Goal: Task Accomplishment & Management: Manage account settings

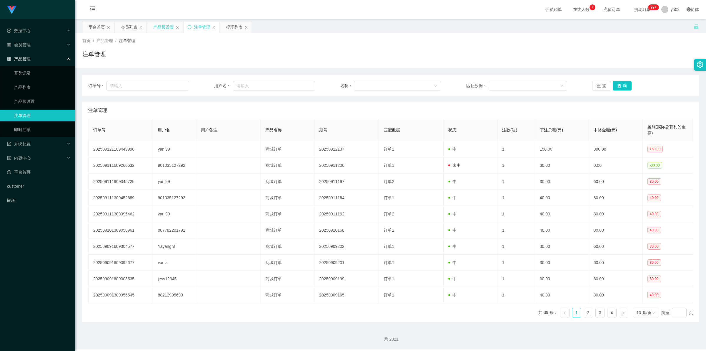
click at [165, 26] on div "产品预设置" at bounding box center [163, 26] width 21 height 11
click at [161, 27] on div "产品预设置" at bounding box center [163, 26] width 21 height 11
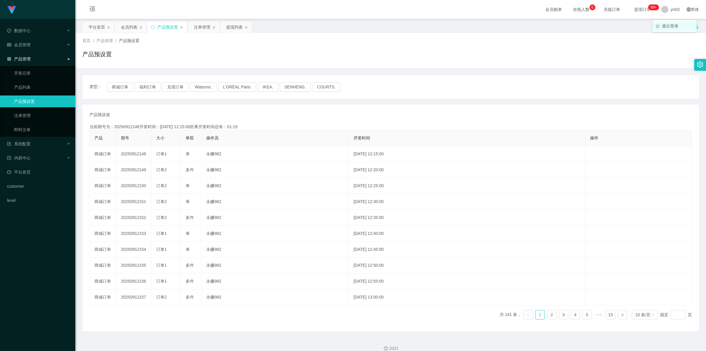
click at [669, 24] on span "退出登录" at bounding box center [670, 26] width 16 height 5
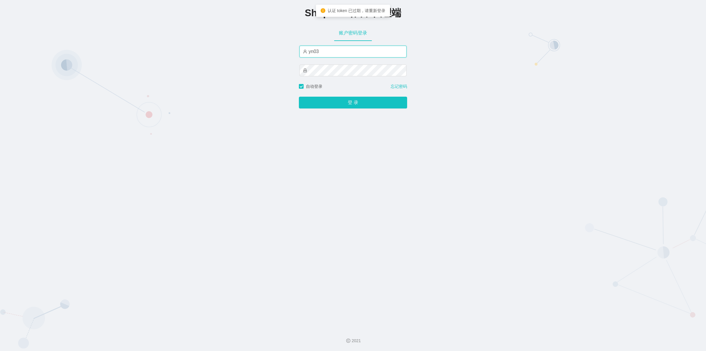
click at [330, 52] on input "yn03" at bounding box center [353, 52] width 107 height 12
type input "xjp803"
click at [335, 102] on button "登 录" at bounding box center [353, 103] width 108 height 12
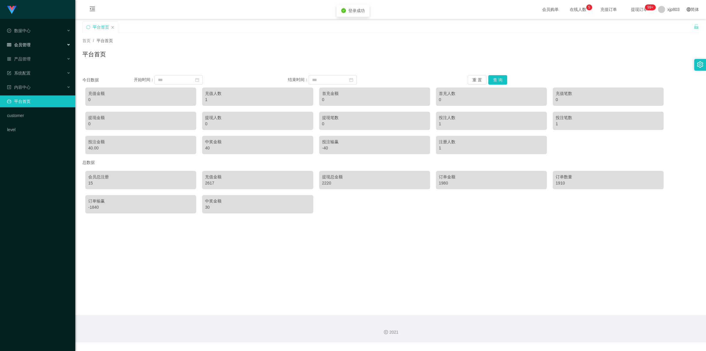
click at [26, 41] on div "会员管理" at bounding box center [37, 45] width 75 height 12
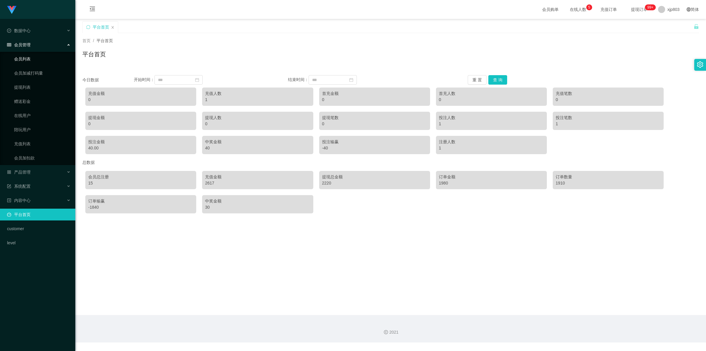
click at [28, 56] on link "会员列表" at bounding box center [42, 59] width 57 height 12
